Goal: Information Seeking & Learning: Learn about a topic

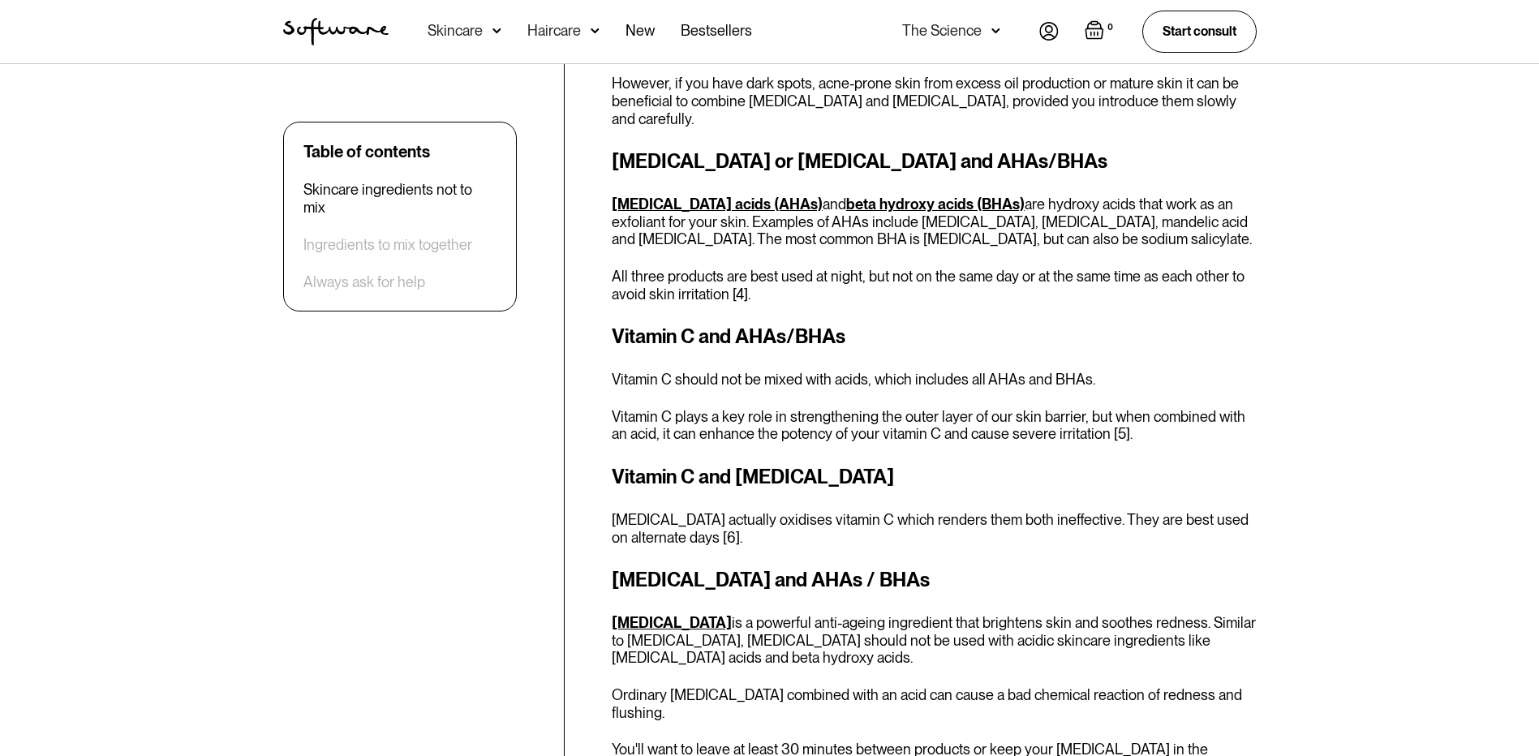
scroll to position [1541, 0]
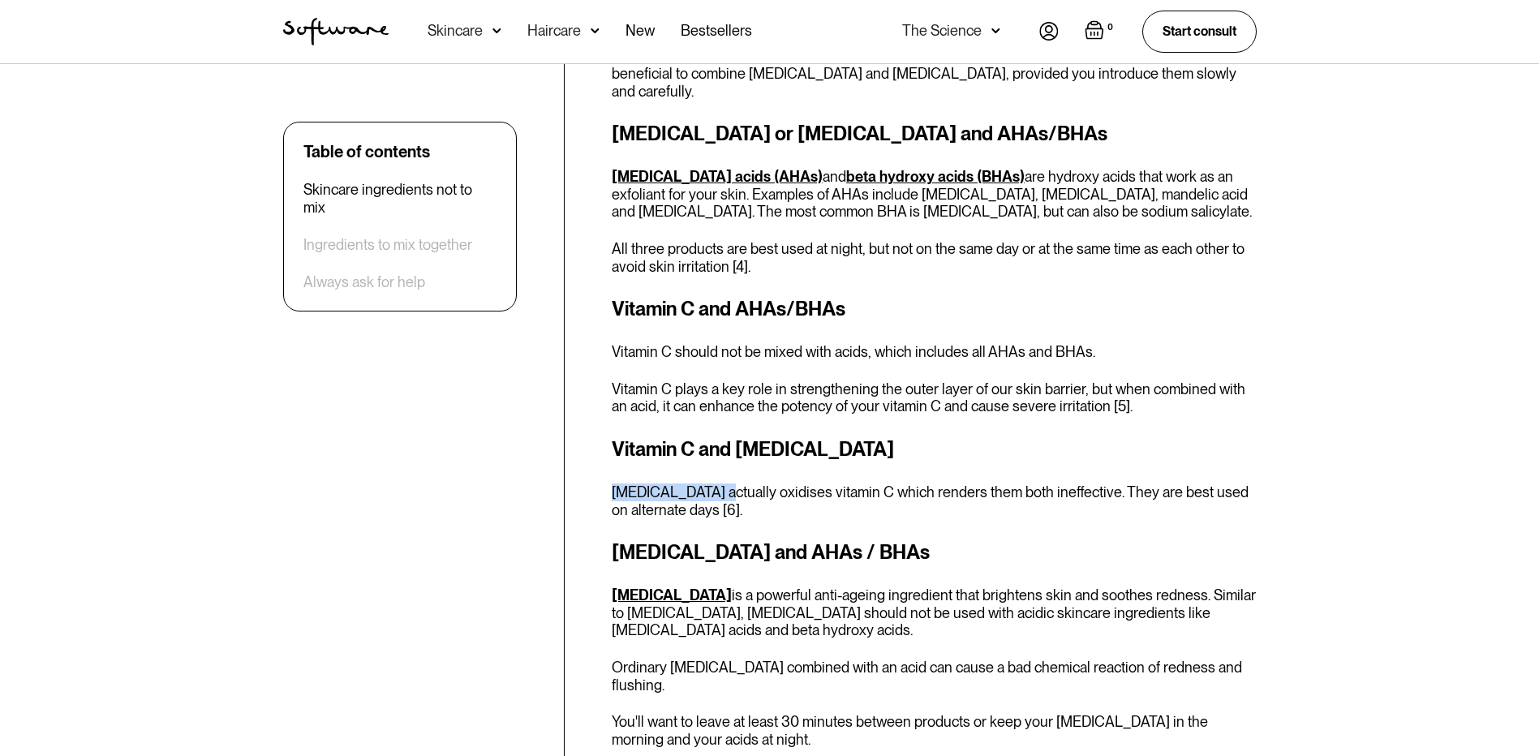
drag, startPoint x: 613, startPoint y: 476, endPoint x: 717, endPoint y: 474, distance: 103.9
click at [717, 484] on p "[MEDICAL_DATA] actually oxidises vitamin C which renders them both ineffective.…" at bounding box center [934, 501] width 645 height 35
drag, startPoint x: 717, startPoint y: 474, endPoint x: 701, endPoint y: 474, distance: 16.2
copy p "[MEDICAL_DATA]"
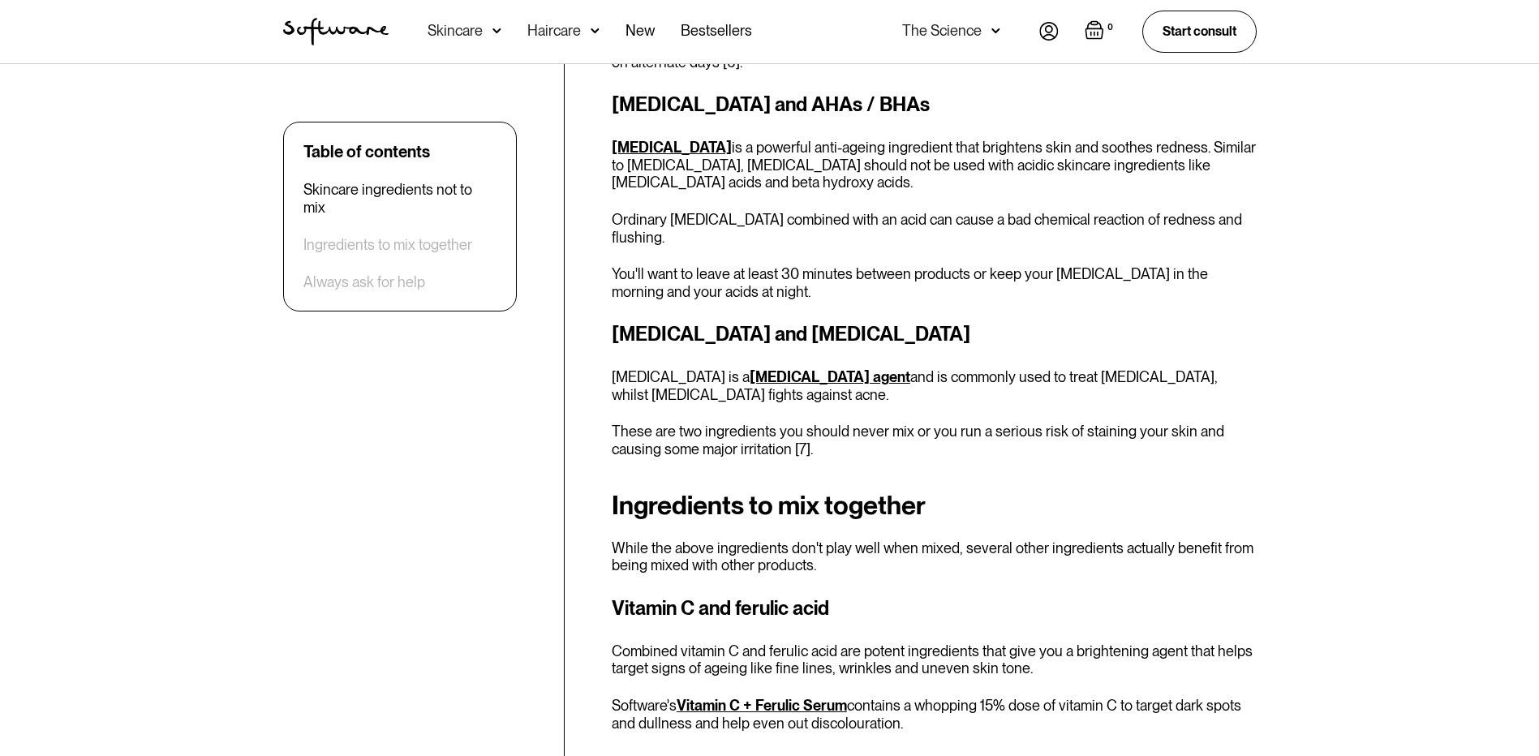
scroll to position [2028, 0]
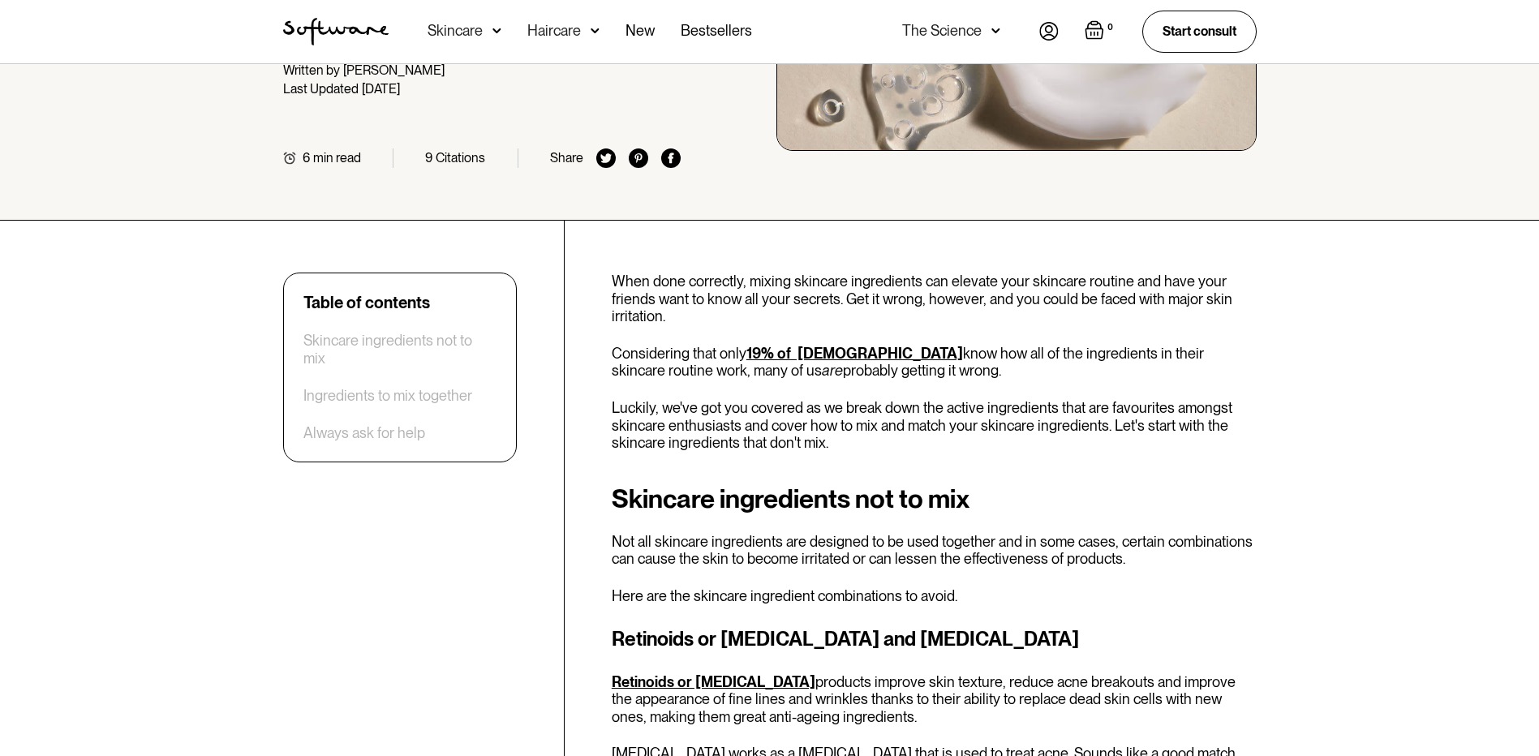
scroll to position [325, 0]
